Goal: Task Accomplishment & Management: Complete application form

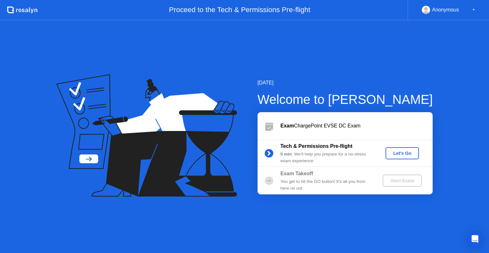
click at [398, 149] on button "Let's Go" at bounding box center [401, 153] width 33 height 12
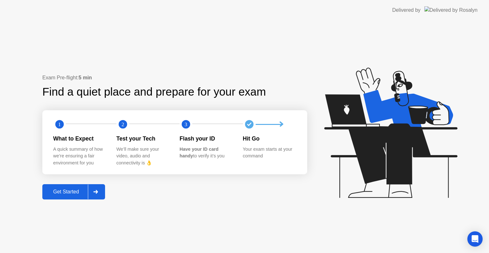
click at [70, 190] on div "Get Started" at bounding box center [66, 192] width 44 height 6
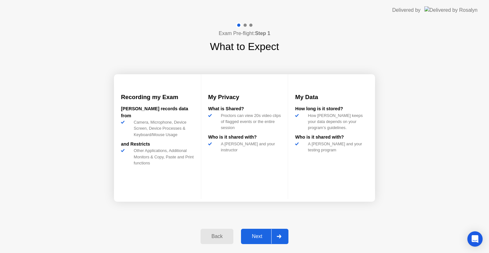
click at [262, 234] on div "Next" at bounding box center [257, 236] width 28 height 6
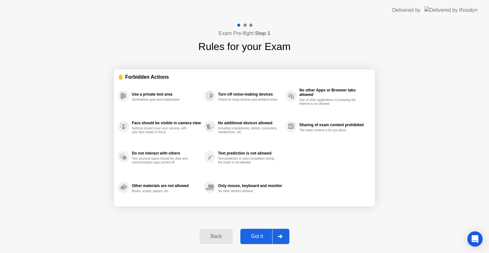
click at [256, 233] on div "Got it" at bounding box center [257, 236] width 30 height 6
select select "**********"
select select "*******"
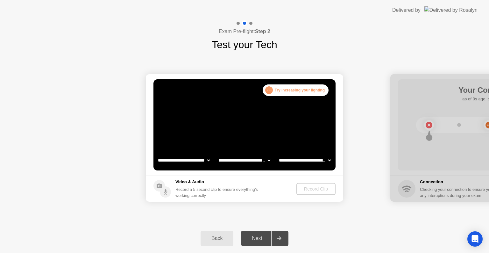
click at [201, 160] on select "**********" at bounding box center [184, 160] width 54 height 13
click at [157, 154] on select "**********" at bounding box center [184, 160] width 54 height 13
click at [243, 162] on select "**********" at bounding box center [244, 160] width 54 height 13
click at [299, 154] on select "**********" at bounding box center [305, 160] width 54 height 13
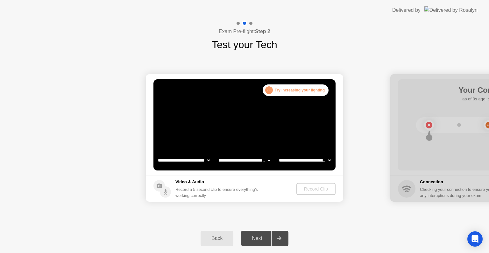
click at [270, 188] on footer "Video & Audio Record a 5 second clip to ensure everything’s working correctly R…" at bounding box center [244, 188] width 197 height 26
click at [213, 192] on div "Record a 5 second clip to ensure everything’s working correctly" at bounding box center [217, 192] width 85 height 12
click at [247, 118] on video at bounding box center [244, 124] width 182 height 91
click at [271, 89] on div ". . ." at bounding box center [269, 90] width 8 height 8
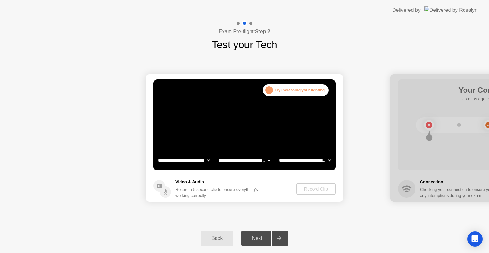
click at [251, 238] on div "Next" at bounding box center [257, 238] width 28 height 6
click at [238, 123] on video at bounding box center [244, 124] width 182 height 91
click at [414, 231] on div "Back Next" at bounding box center [244, 237] width 489 height 29
drag, startPoint x: 414, startPoint y: 231, endPoint x: 360, endPoint y: 240, distance: 54.2
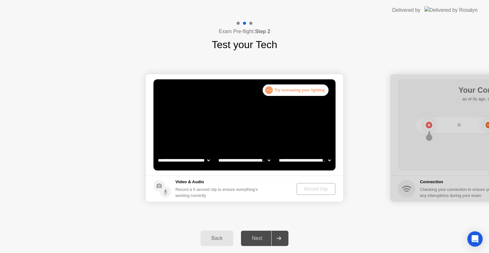
click at [360, 240] on div "Back Next" at bounding box center [244, 237] width 489 height 29
click at [270, 90] on div ". . ." at bounding box center [269, 90] width 8 height 8
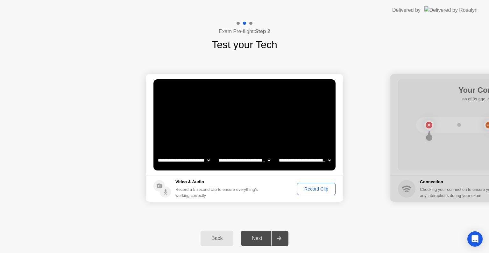
click at [308, 186] on div "Record Clip" at bounding box center [316, 188] width 34 height 5
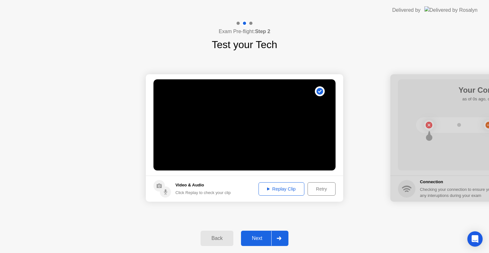
click at [294, 188] on div "Replay Clip" at bounding box center [281, 188] width 41 height 5
click at [258, 188] on button "Replay Clip" at bounding box center [281, 188] width 46 height 13
click at [267, 189] on icon at bounding box center [268, 188] width 3 height 3
click at [262, 236] on div "Next" at bounding box center [257, 238] width 28 height 6
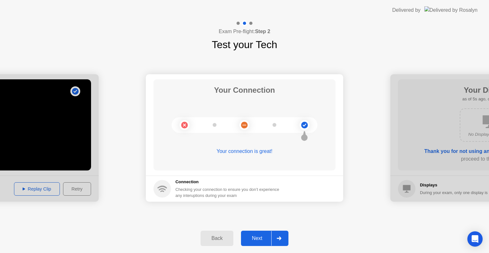
click at [256, 232] on button "Next" at bounding box center [264, 237] width 47 height 15
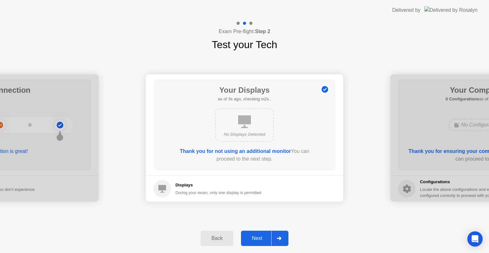
click at [263, 236] on div "Next" at bounding box center [257, 238] width 28 height 6
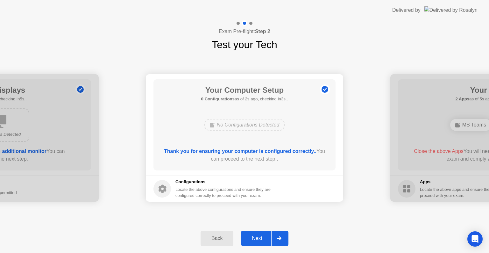
click at [257, 239] on div "Next" at bounding box center [257, 238] width 28 height 6
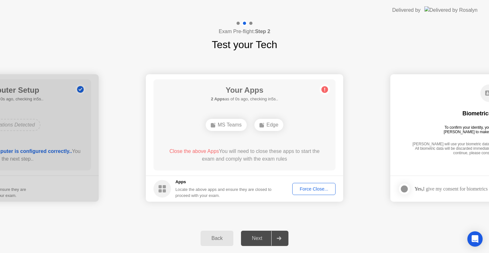
click at [316, 187] on div "Force Close..." at bounding box center [313, 188] width 39 height 5
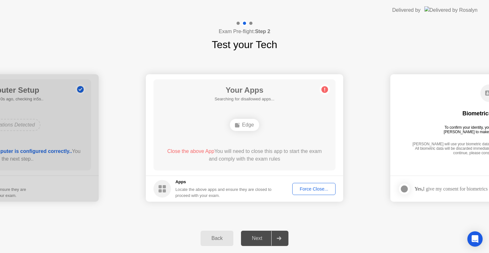
click at [331, 221] on div "**********" at bounding box center [244, 137] width 489 height 171
click at [250, 123] on div "Edge" at bounding box center [244, 125] width 29 height 12
click at [326, 91] on circle at bounding box center [324, 89] width 7 height 7
click at [210, 236] on div "Back" at bounding box center [216, 238] width 29 height 6
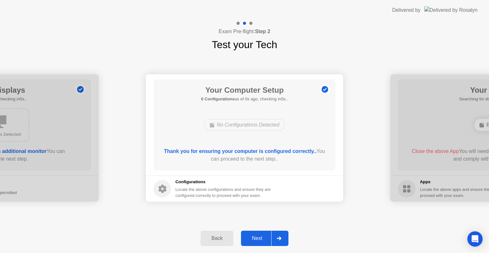
click at [249, 235] on div "Next" at bounding box center [257, 238] width 28 height 6
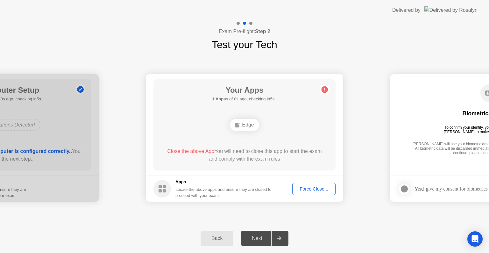
click at [247, 128] on div "Edge" at bounding box center [244, 125] width 29 height 12
click at [303, 188] on div "Force Close..." at bounding box center [313, 188] width 39 height 5
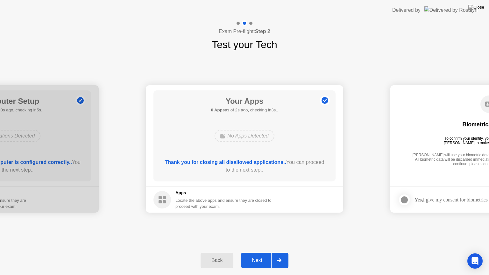
click at [253, 252] on div "Next" at bounding box center [257, 260] width 28 height 6
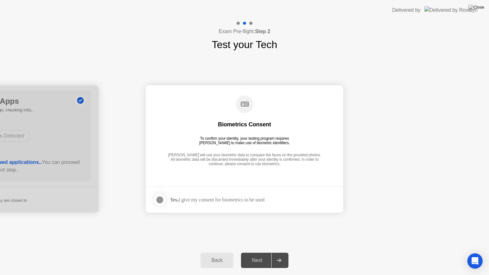
click at [253, 252] on div "Next" at bounding box center [257, 260] width 28 height 6
click at [280, 252] on div at bounding box center [278, 260] width 15 height 15
click at [156, 197] on div at bounding box center [160, 200] width 8 height 8
click at [256, 252] on div "Next" at bounding box center [257, 260] width 28 height 6
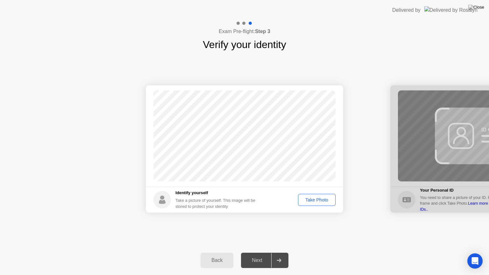
click at [303, 200] on div "Take Photo" at bounding box center [316, 199] width 33 height 5
click at [257, 252] on div "Next" at bounding box center [257, 260] width 28 height 6
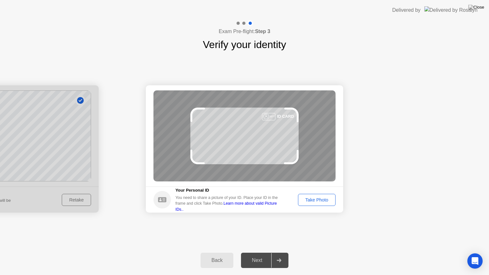
click at [312, 202] on div "Take Photo" at bounding box center [316, 199] width 33 height 5
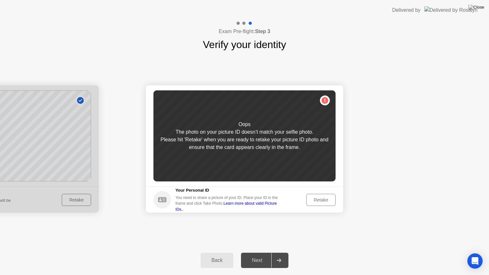
click at [312, 202] on div "Retake" at bounding box center [320, 199] width 25 height 5
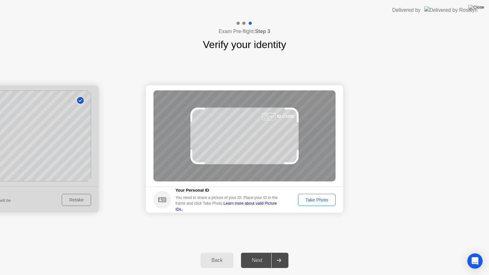
click at [312, 202] on div "Take Photo" at bounding box center [316, 199] width 33 height 5
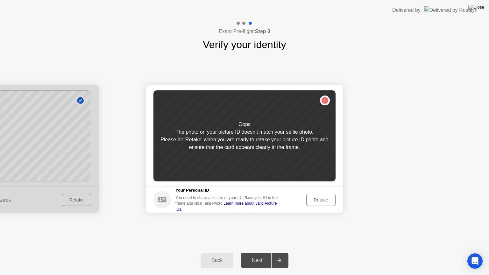
click at [216, 252] on div "Back" at bounding box center [216, 260] width 29 height 6
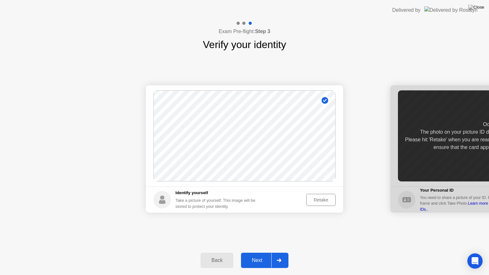
click at [316, 200] on div "Retake" at bounding box center [320, 199] width 25 height 5
click at [307, 201] on div "Take Photo" at bounding box center [316, 199] width 33 height 5
click at [264, 252] on div "Next" at bounding box center [257, 260] width 28 height 6
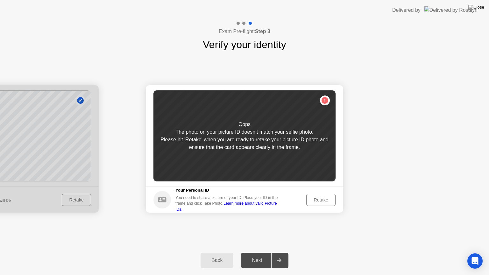
click at [317, 201] on div "Retake" at bounding box center [320, 199] width 25 height 5
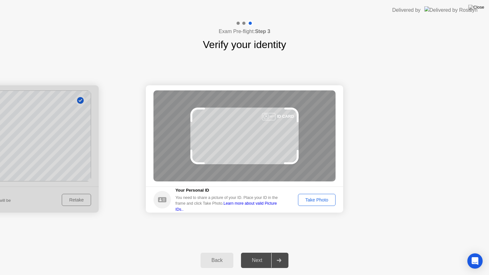
click at [317, 201] on div "Take Photo" at bounding box center [316, 199] width 33 height 5
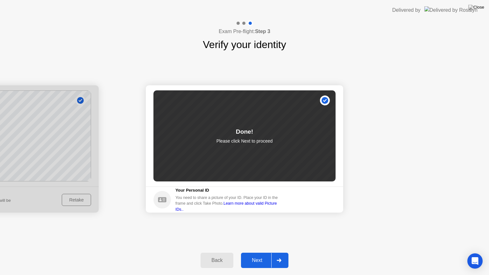
click at [261, 252] on div "Next" at bounding box center [257, 260] width 28 height 6
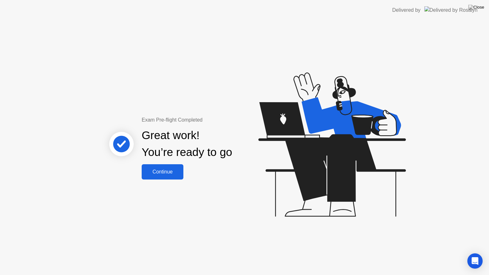
click at [173, 173] on div "Continue" at bounding box center [163, 172] width 38 height 6
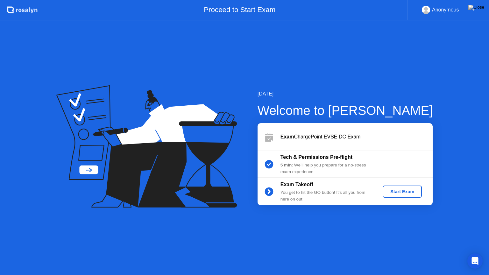
click at [392, 194] on div "Start Exam" at bounding box center [402, 191] width 34 height 5
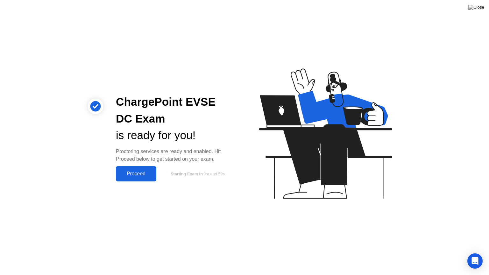
click at [128, 177] on div "Proceed" at bounding box center [136, 174] width 37 height 6
